Goal: Transaction & Acquisition: Download file/media

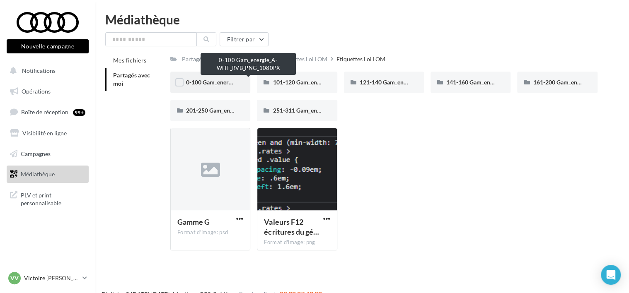
click at [219, 87] on div "0-100 Gam_energie_A-WHT_RVB_PNG_1080PX" at bounding box center [210, 82] width 48 height 8
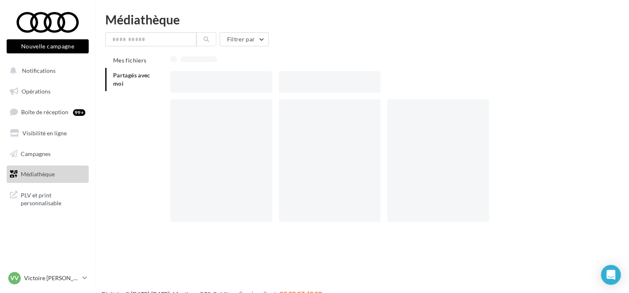
click at [219, 87] on div at bounding box center [221, 82] width 102 height 22
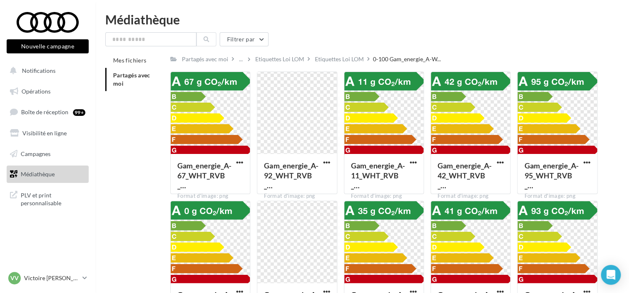
scroll to position [28, 0]
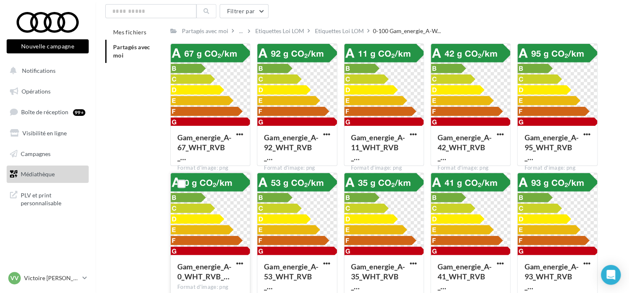
drag, startPoint x: 199, startPoint y: 194, endPoint x: 198, endPoint y: 234, distance: 40.2
click at [198, 234] on div at bounding box center [210, 214] width 79 height 83
click at [243, 267] on button "button" at bounding box center [239, 264] width 10 height 8
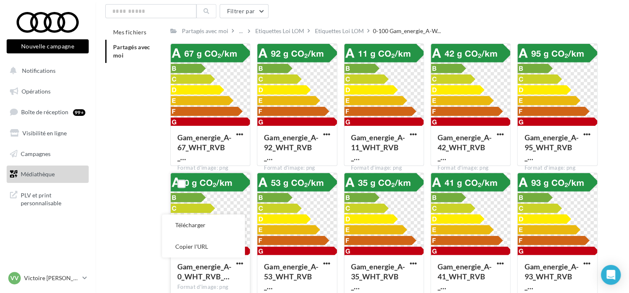
click at [193, 203] on div at bounding box center [210, 214] width 79 height 83
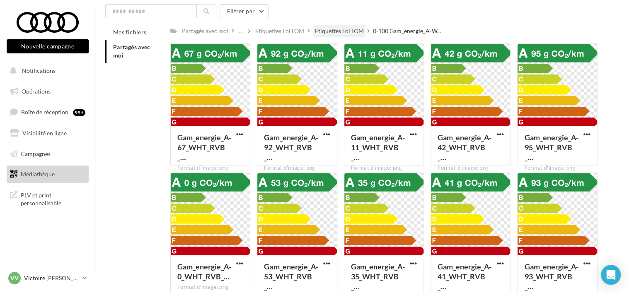
click at [328, 33] on div "Etiquettes Loi LOM" at bounding box center [339, 31] width 49 height 8
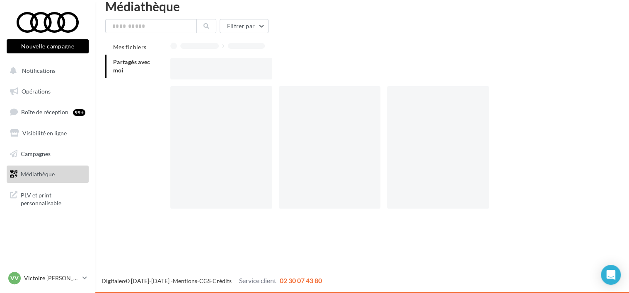
scroll to position [13, 0]
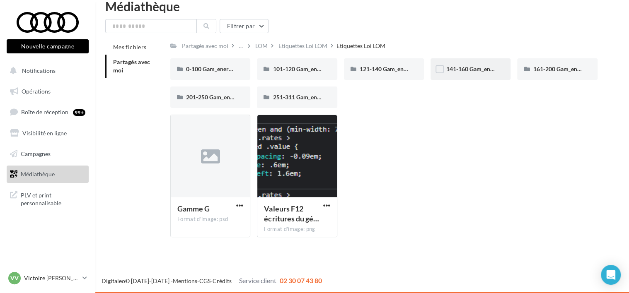
click at [495, 77] on div "141-160 Gam_energie_D-WHT_RVB_PNG_1080PX" at bounding box center [470, 69] width 80 height 22
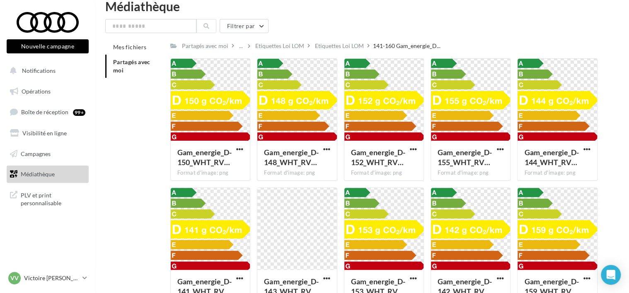
scroll to position [28, 0]
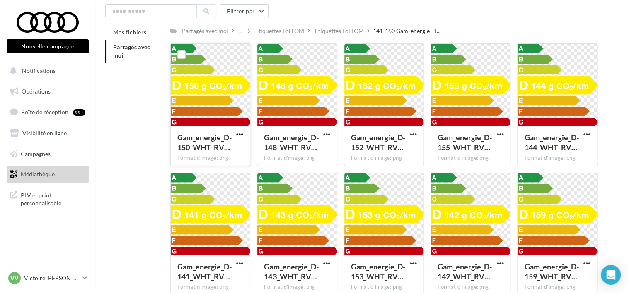
click at [240, 134] on span "button" at bounding box center [239, 134] width 7 height 7
click at [202, 149] on button "Télécharger" at bounding box center [203, 151] width 83 height 22
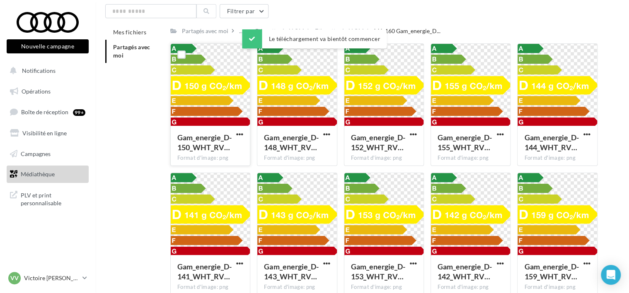
click at [212, 95] on div at bounding box center [210, 85] width 79 height 83
click at [217, 96] on div at bounding box center [210, 85] width 79 height 83
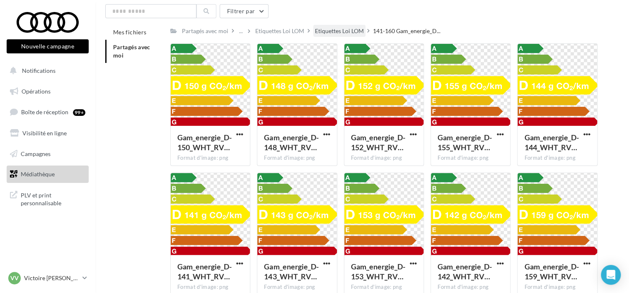
click at [322, 33] on div "Etiquettes Loi LOM" at bounding box center [339, 31] width 49 height 8
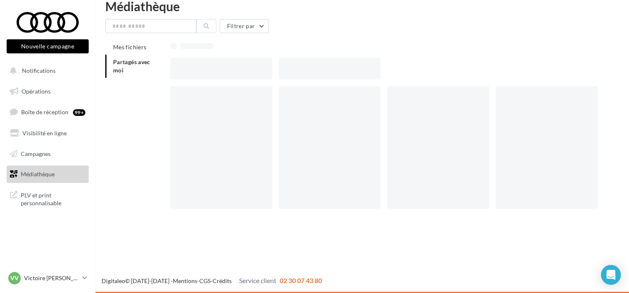
scroll to position [13, 0]
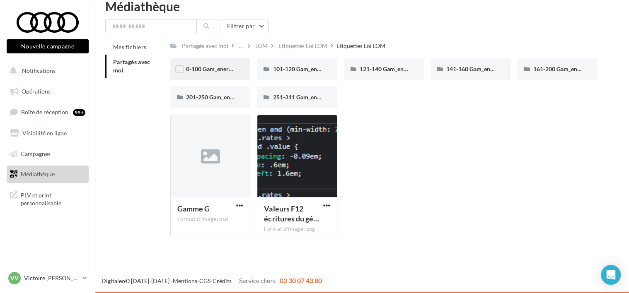
click at [197, 73] on div "0-100 Gam_energie_A-WHT_RVB_PNG_1080PX" at bounding box center [210, 69] width 48 height 8
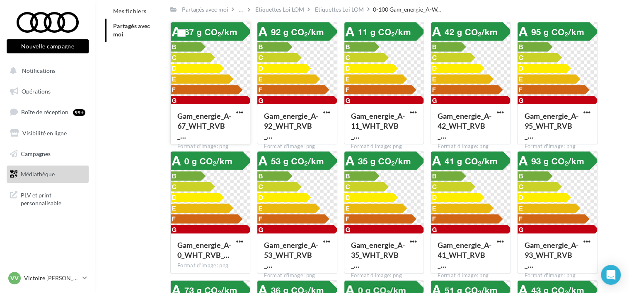
scroll to position [53, 0]
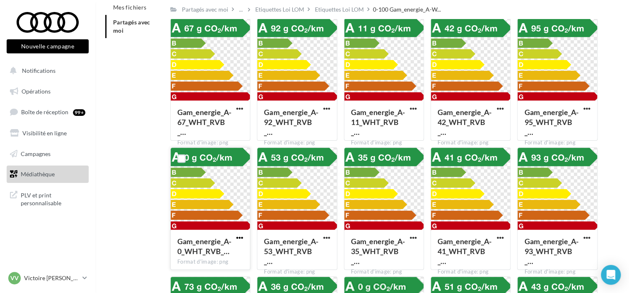
click at [238, 238] on span "button" at bounding box center [239, 237] width 7 height 7
click at [209, 256] on button "Télécharger" at bounding box center [203, 255] width 83 height 22
